Goal: Information Seeking & Learning: Learn about a topic

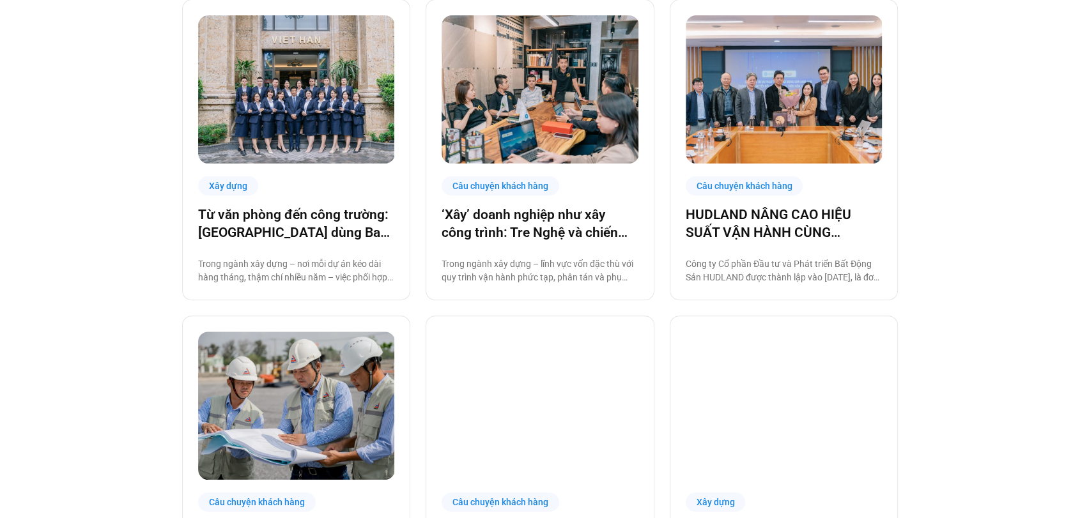
scroll to position [747, 0]
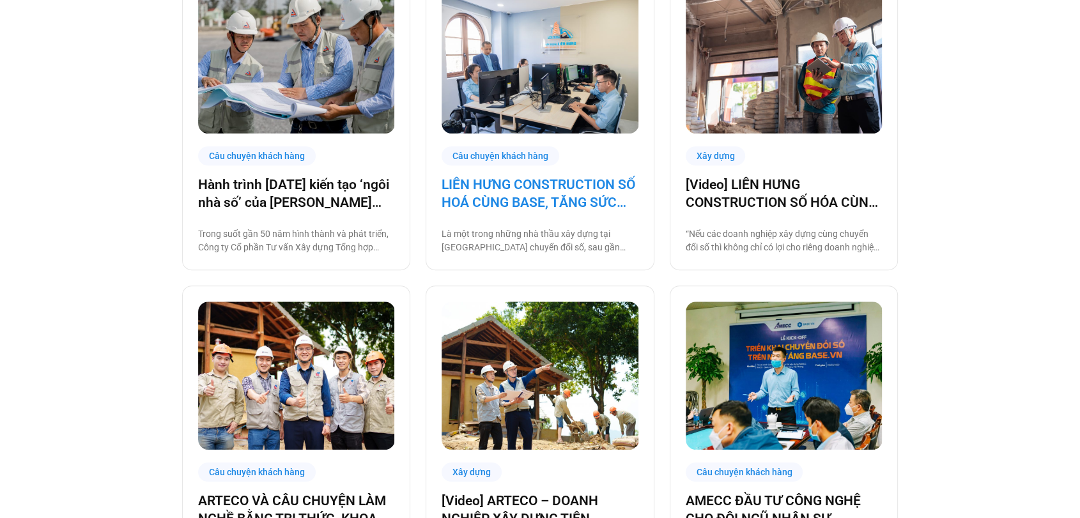
click at [480, 206] on link "LIÊN HƯNG CONSTRUCTION SỐ HOÁ CÙNG BASE, TĂNG SỨC MẠNH NỘI TẠI KHAI PHÁ THỊ TRƯ…" at bounding box center [539, 194] width 196 height 36
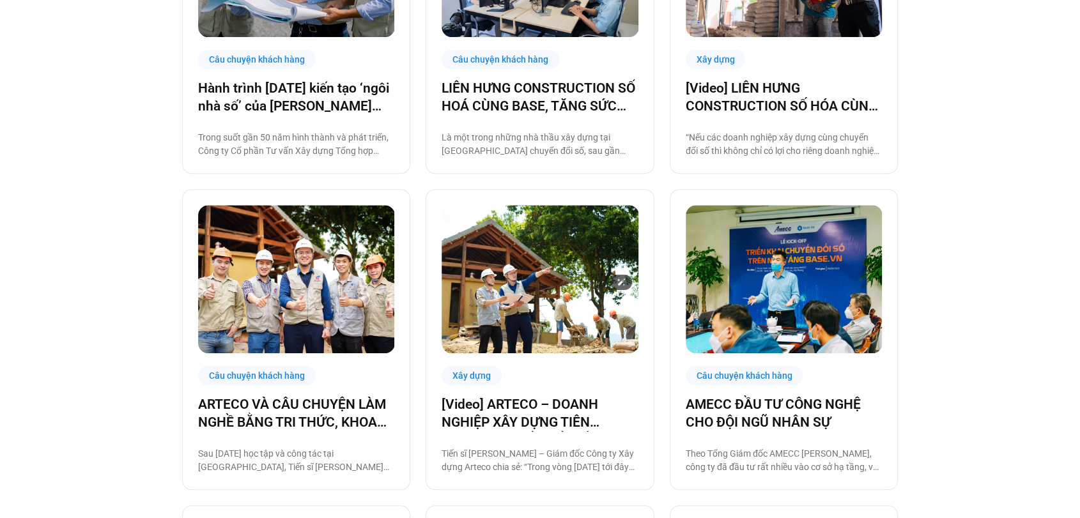
scroll to position [922, 0]
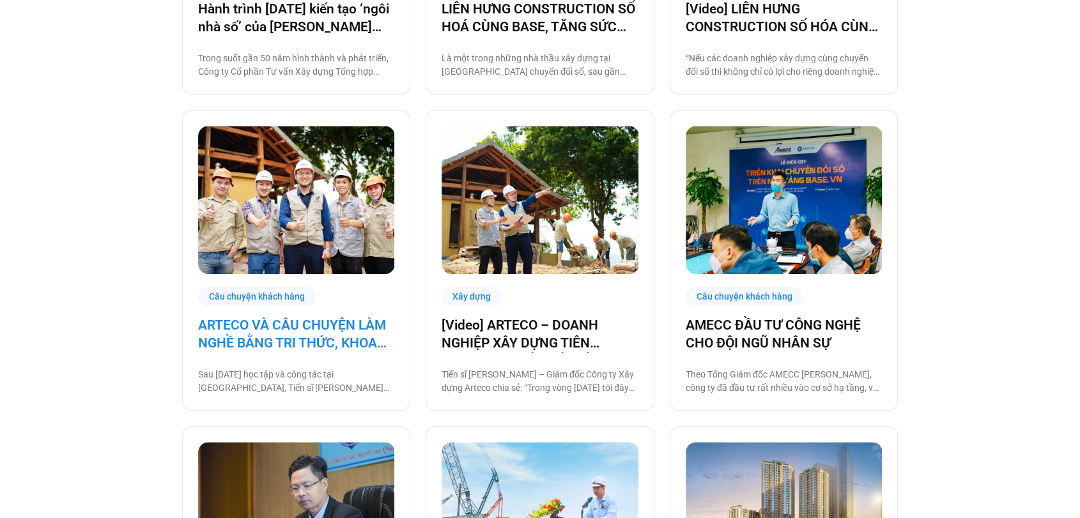
click at [304, 325] on link "ARTECO VÀ CÂU CHUYỆN LÀM NGHỀ BẰNG TRI THỨC, KHOA HỌC VÀ CÔNG NGHỆ" at bounding box center [296, 334] width 196 height 36
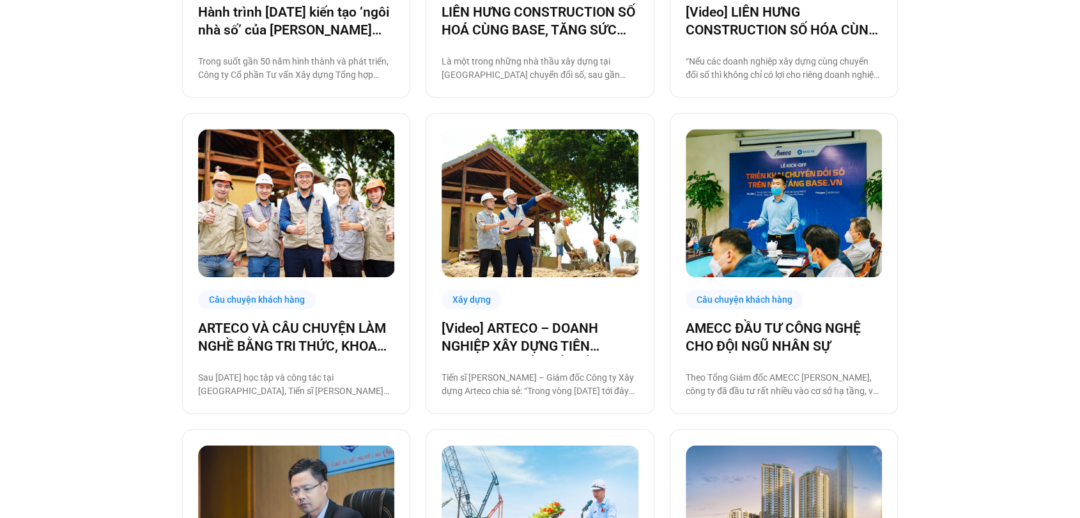
scroll to position [1111, 0]
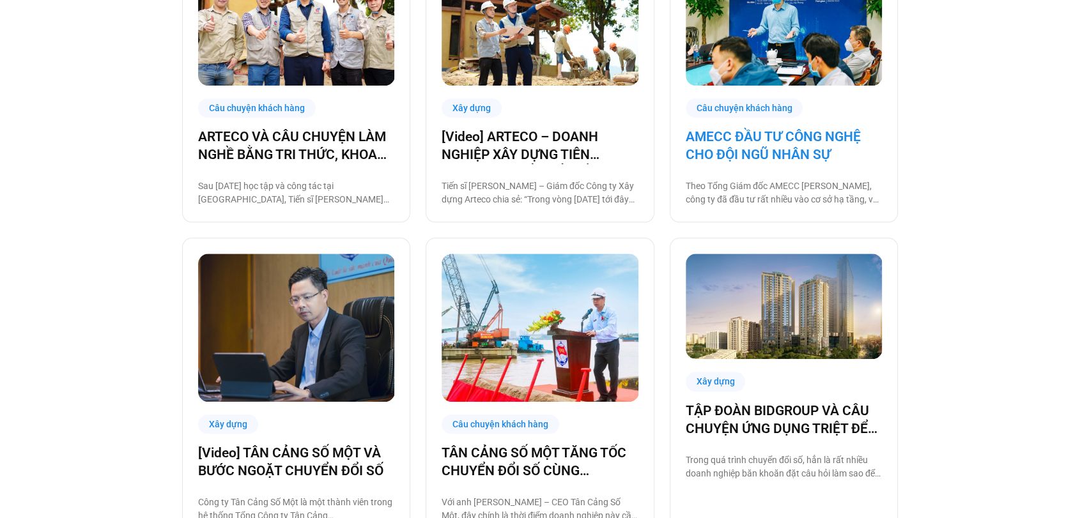
click at [781, 152] on link "AMECC ĐẦU TƯ CÔNG NGHỆ CHO ĐỘI NGŨ NHÂN SỰ" at bounding box center [783, 146] width 196 height 36
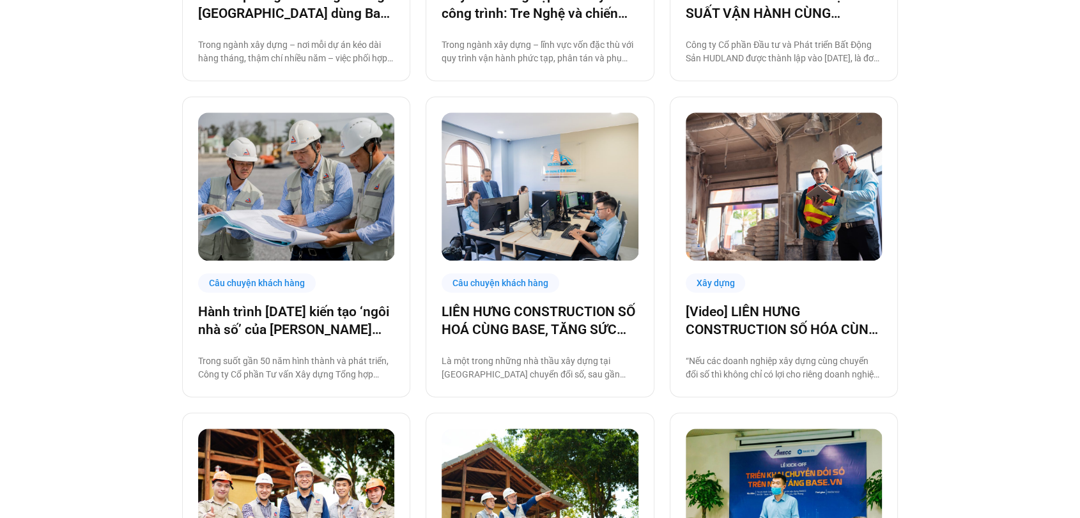
scroll to position [615, 0]
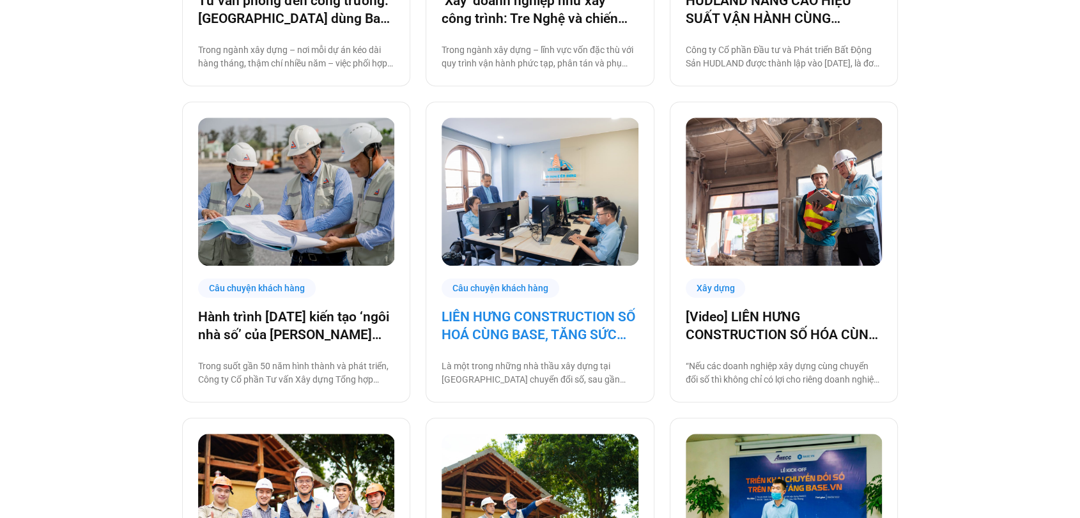
click at [517, 310] on link "LIÊN HƯNG CONSTRUCTION SỐ HOÁ CÙNG BASE, TĂNG SỨC MẠNH NỘI TẠI KHAI PHÁ THỊ TRƯ…" at bounding box center [539, 326] width 196 height 36
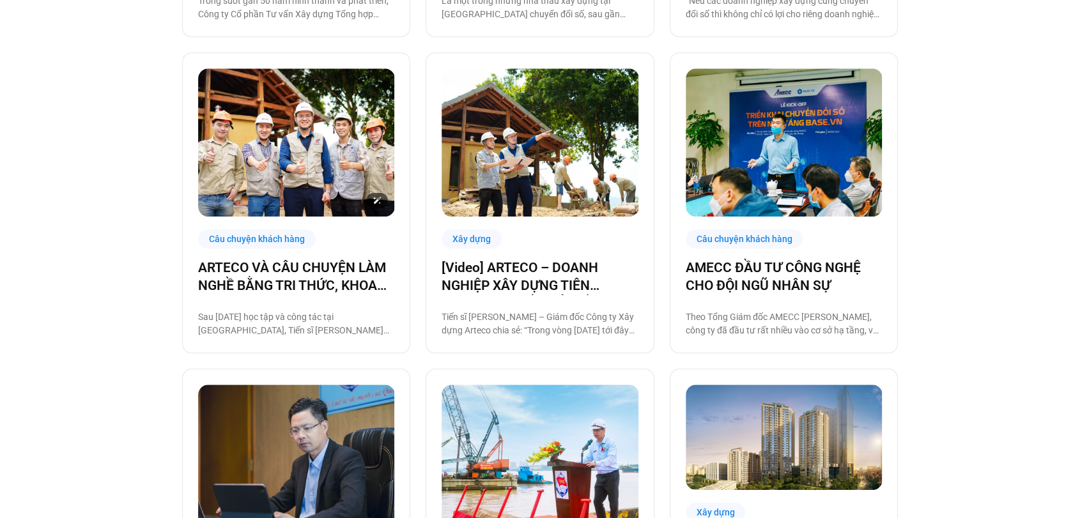
scroll to position [981, 0]
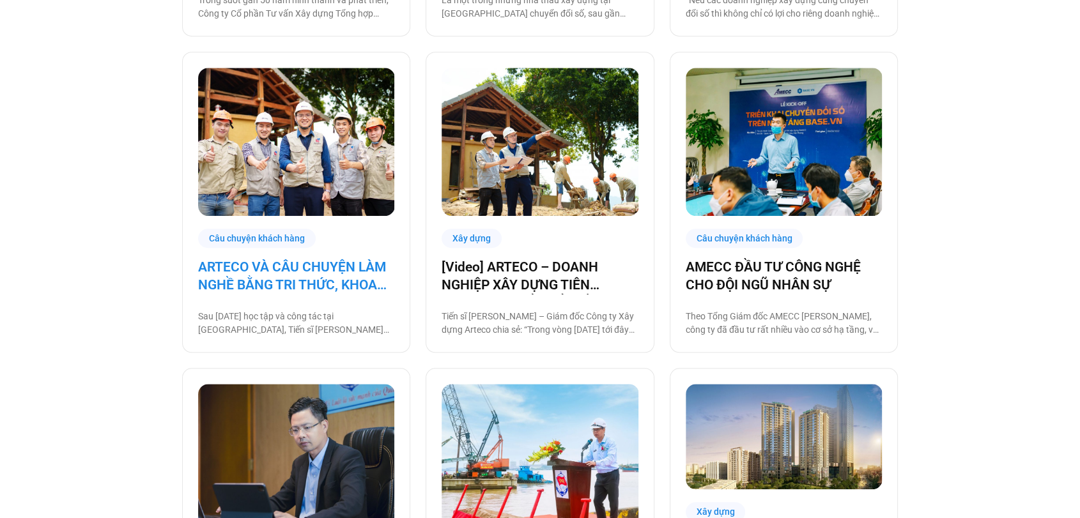
click at [297, 264] on link "ARTECO VÀ CÂU CHUYỆN LÀM NGHỀ BẰNG TRI THỨC, KHOA HỌC VÀ CÔNG NGHỆ" at bounding box center [296, 276] width 196 height 36
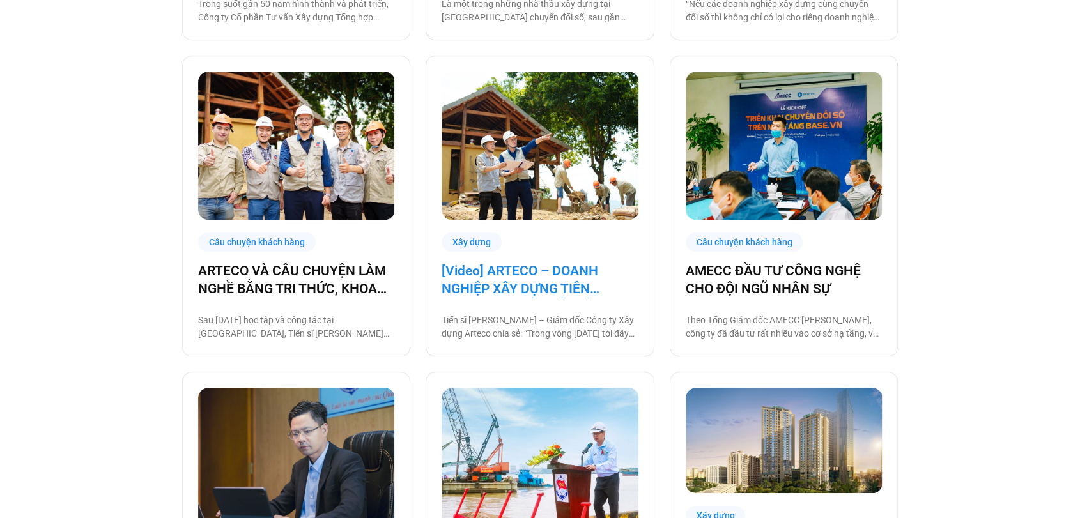
click at [461, 277] on link "[Video] ARTECO – DOANH NGHIỆP XÂY DỰNG TIÊN PHONG CHUYỂN ĐỔI SỐ" at bounding box center [539, 280] width 196 height 36
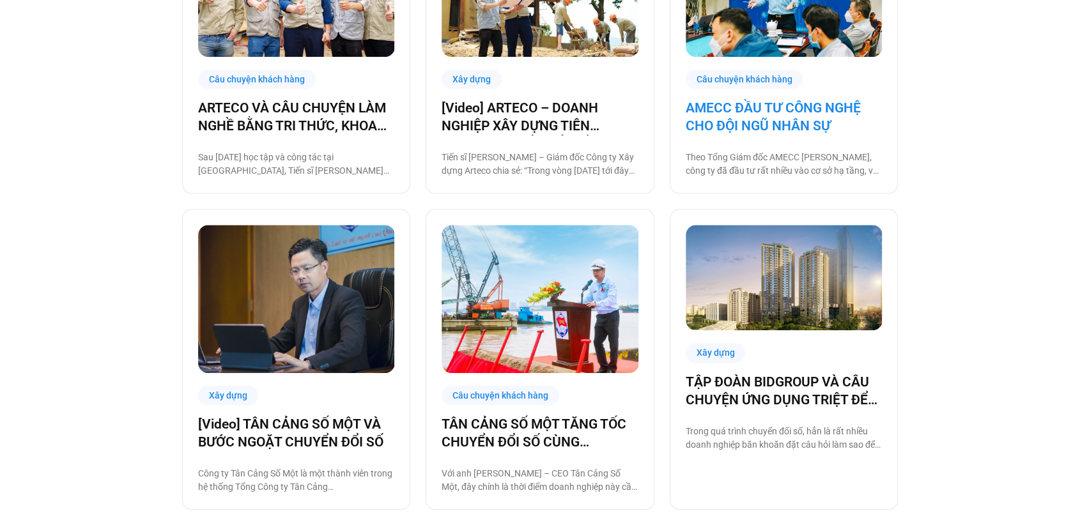
scroll to position [1140, 0]
click at [746, 130] on link "AMECC ĐẦU TƯ CÔNG NGHỆ CHO ĐỘI NGŨ NHÂN SỰ" at bounding box center [783, 116] width 196 height 36
